Goal: Task Accomplishment & Management: Use online tool/utility

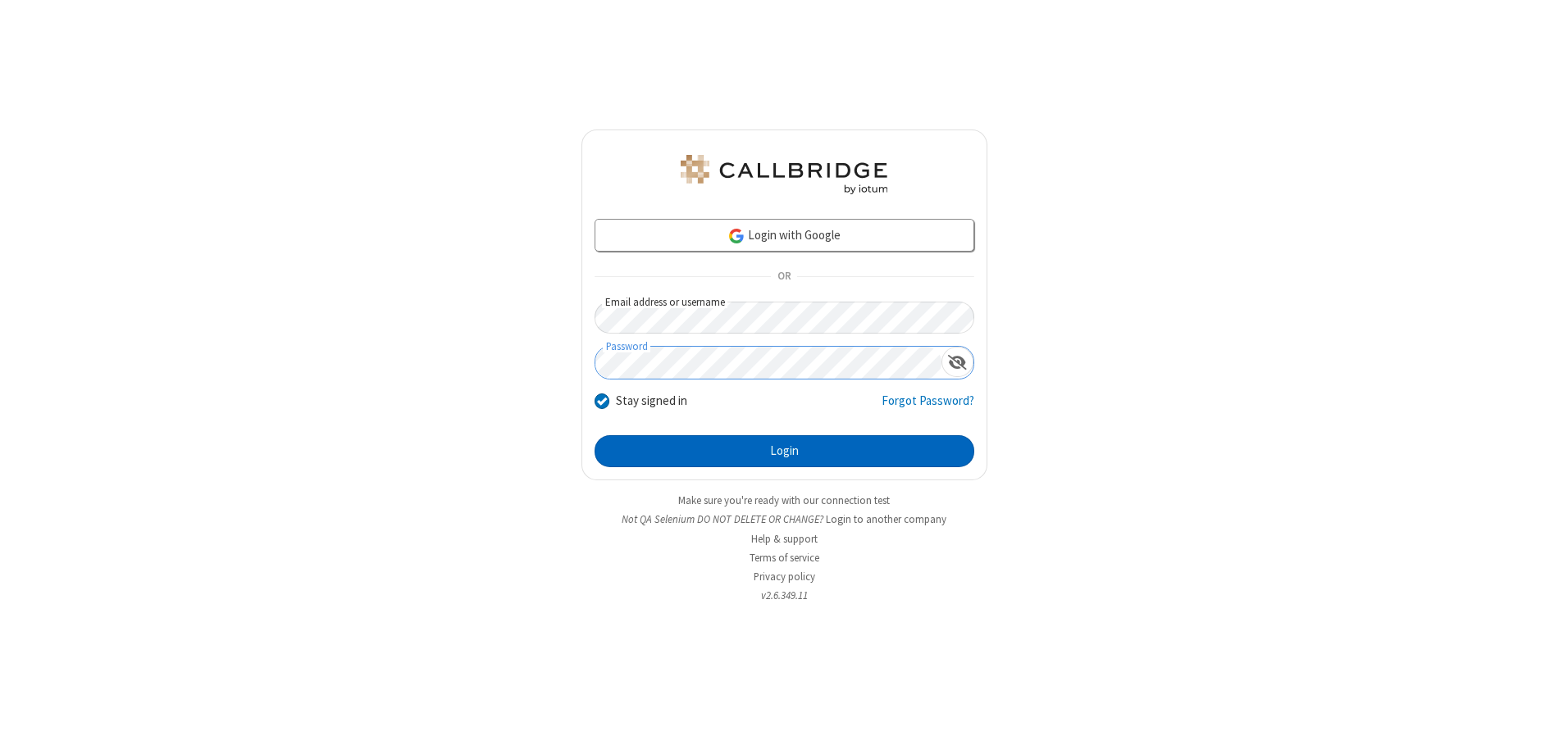
click at [784, 451] on button "Login" at bounding box center [784, 451] width 380 height 33
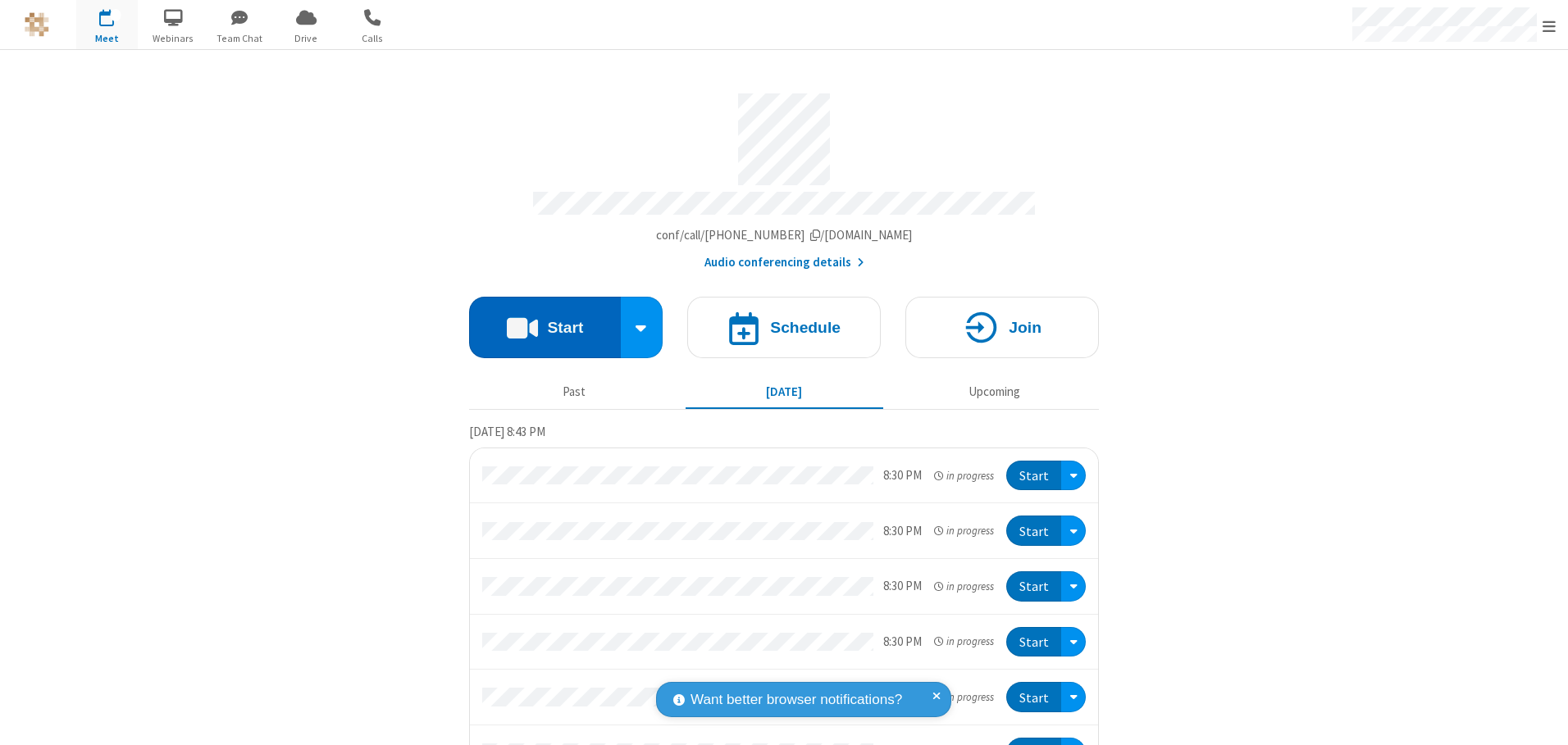
click at [538, 322] on button "Start" at bounding box center [544, 327] width 151 height 62
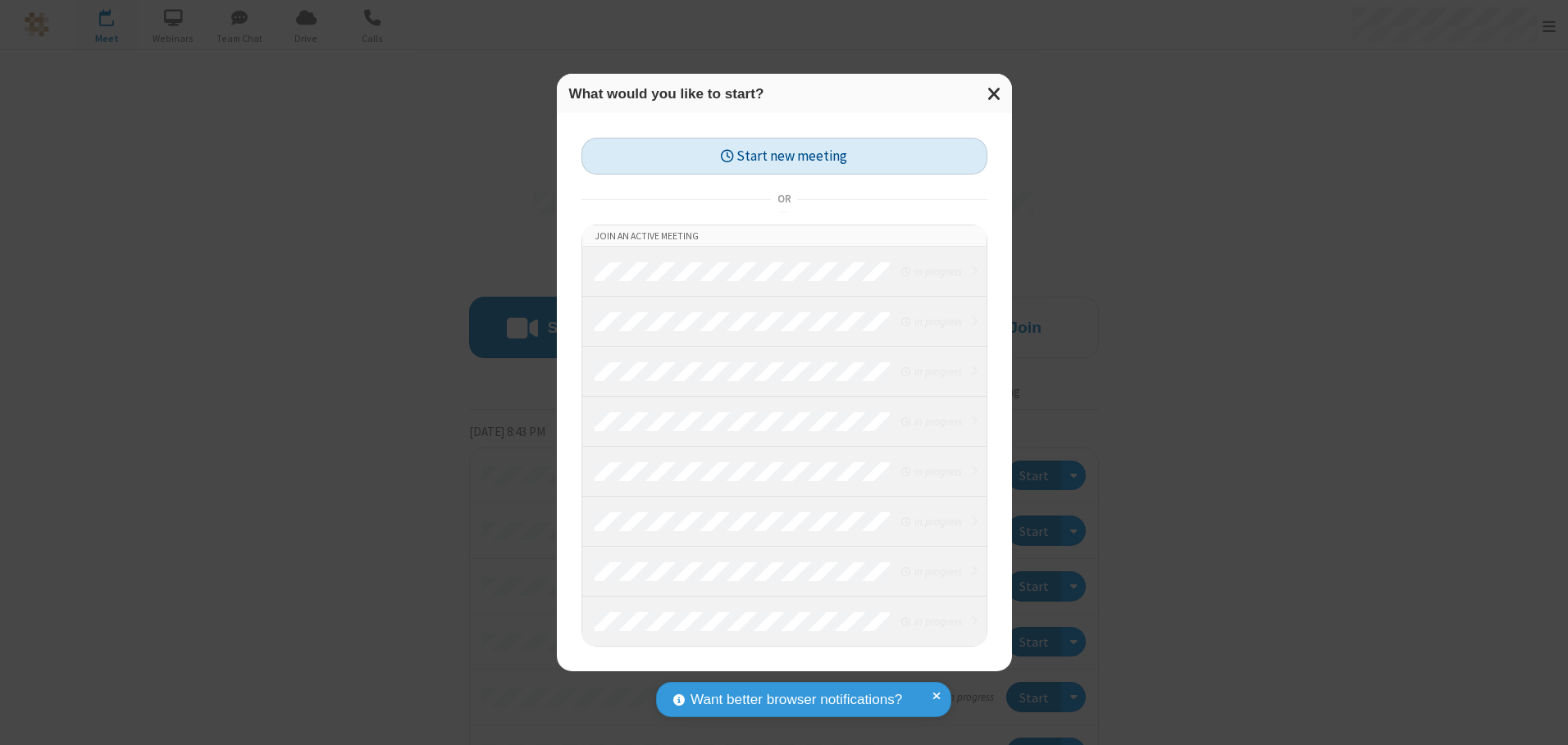
click at [784, 155] on button "Start new meeting" at bounding box center [784, 156] width 406 height 37
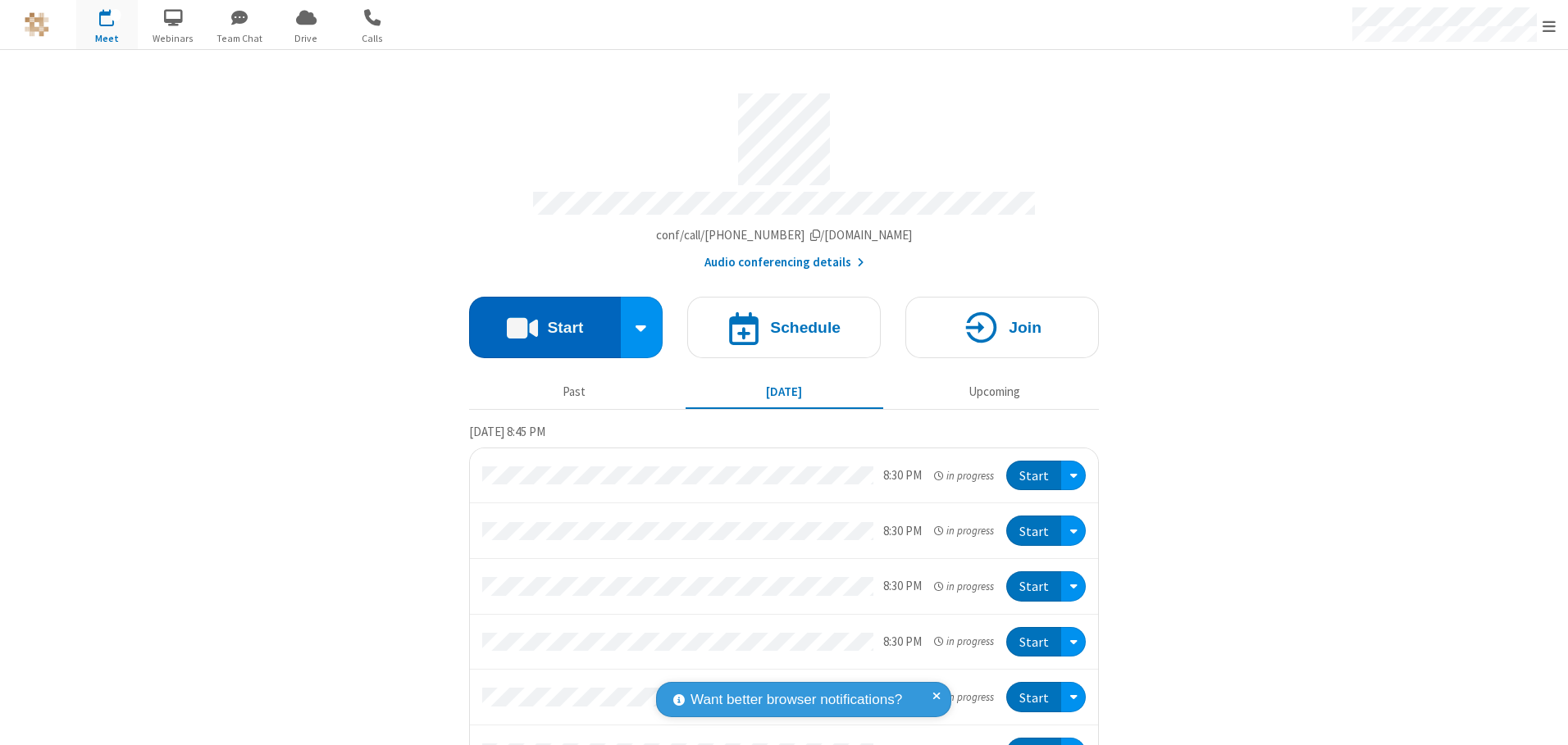
click at [538, 322] on button "Start" at bounding box center [544, 327] width 151 height 62
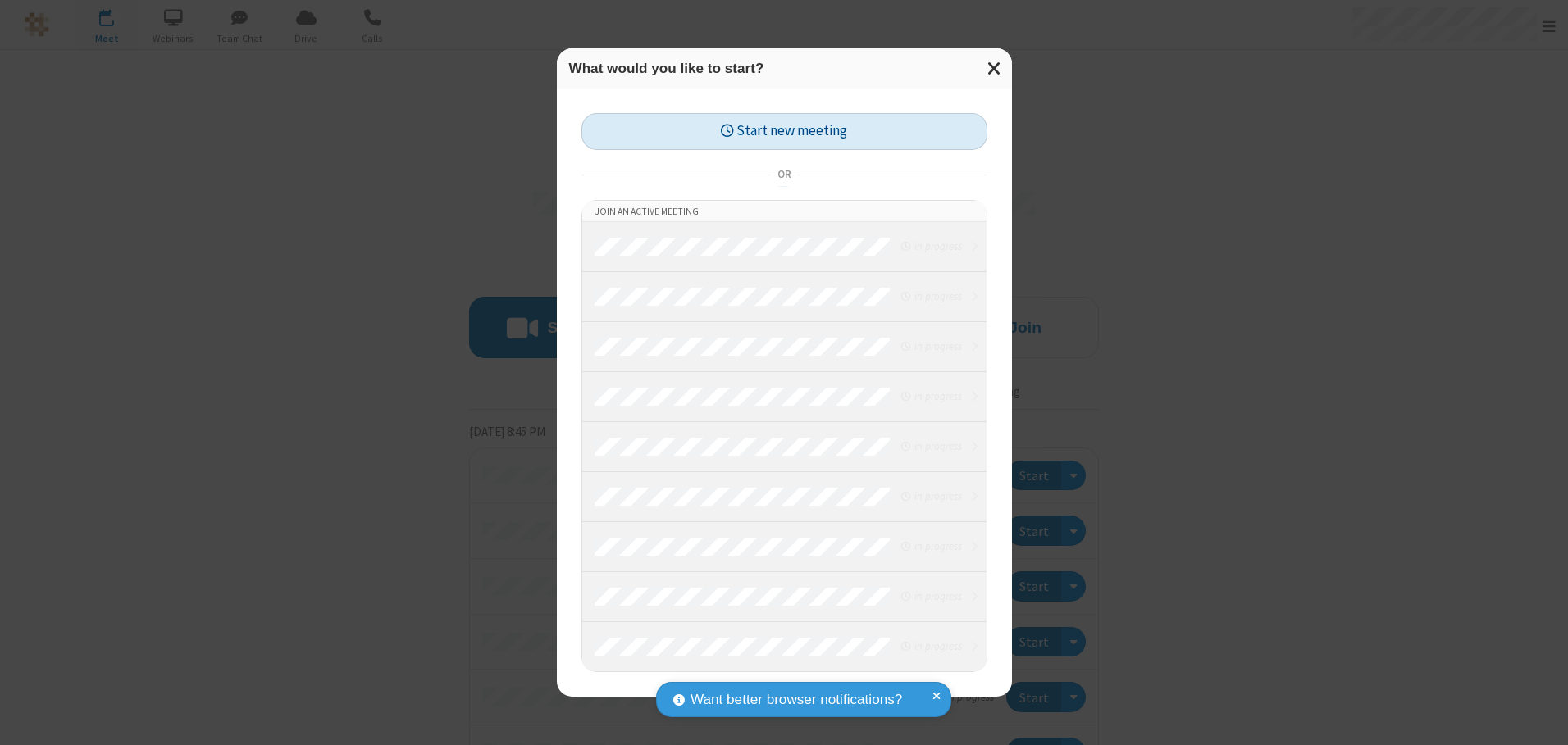
click at [784, 132] on button "Start new meeting" at bounding box center [784, 132] width 406 height 37
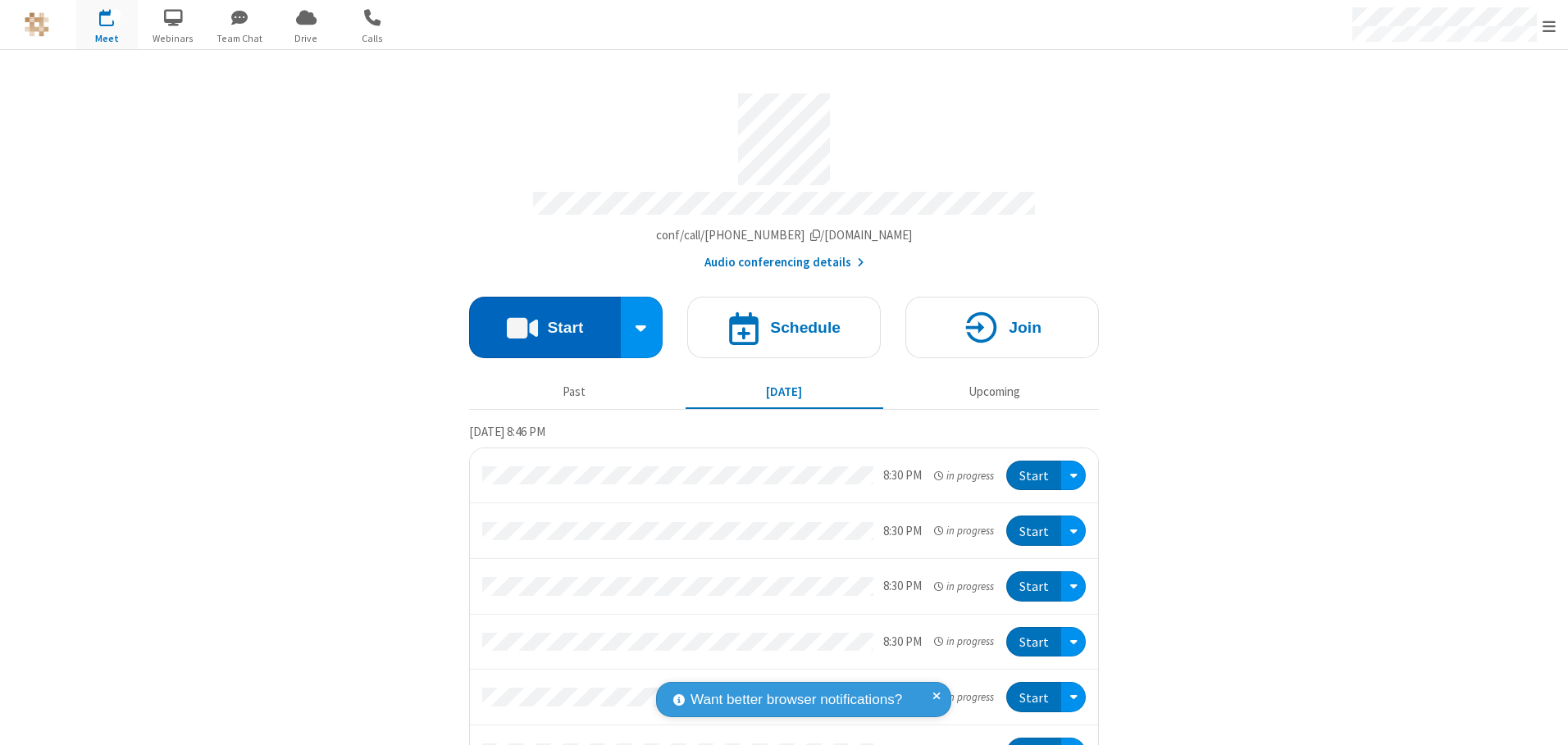
click at [538, 322] on button "Start" at bounding box center [544, 327] width 151 height 62
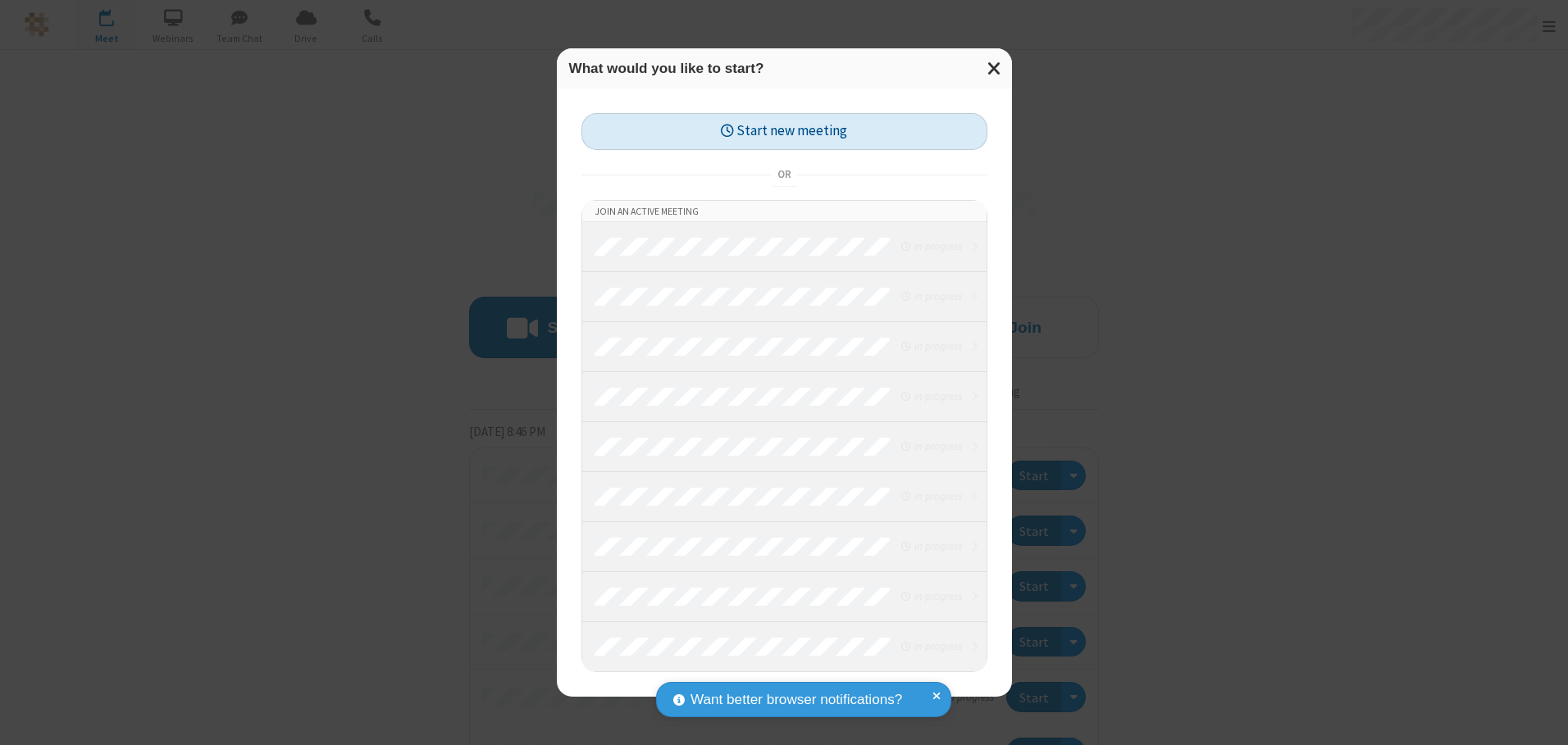
click at [784, 132] on button "Start new meeting" at bounding box center [784, 132] width 406 height 37
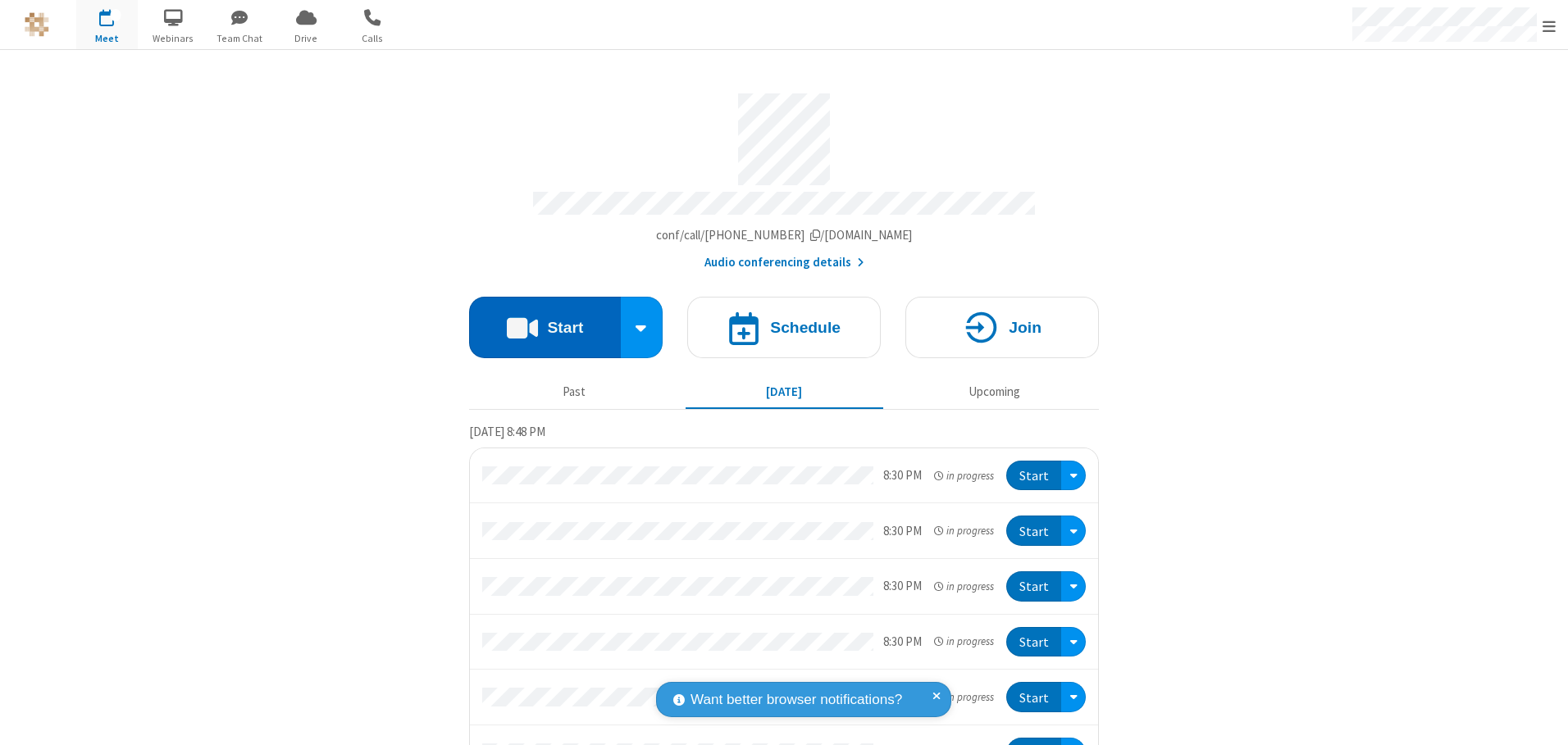
click at [538, 322] on button "Start" at bounding box center [544, 327] width 151 height 62
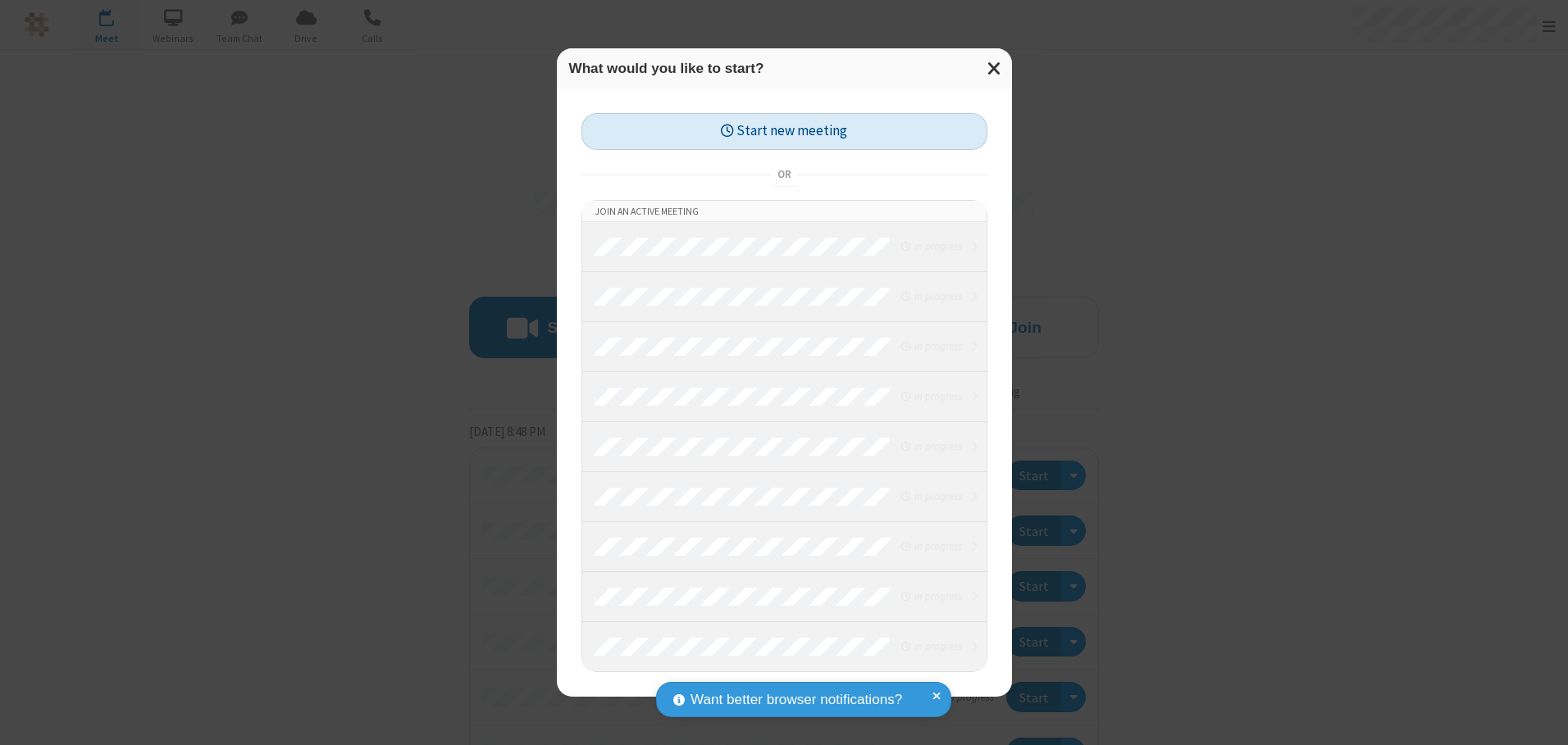
click at [784, 132] on button "Start new meeting" at bounding box center [784, 132] width 406 height 37
